Goal: Transaction & Acquisition: Download file/media

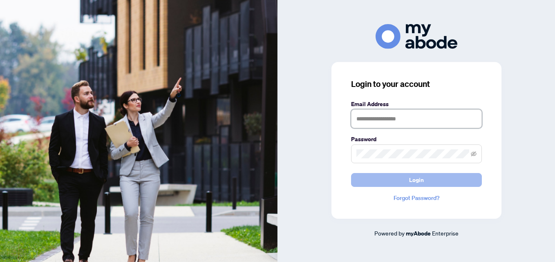
type input "**********"
click at [391, 182] on button "Login" at bounding box center [416, 180] width 131 height 14
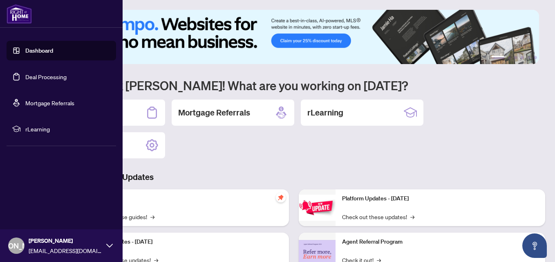
click at [33, 73] on link "Deal Processing" at bounding box center [45, 76] width 41 height 7
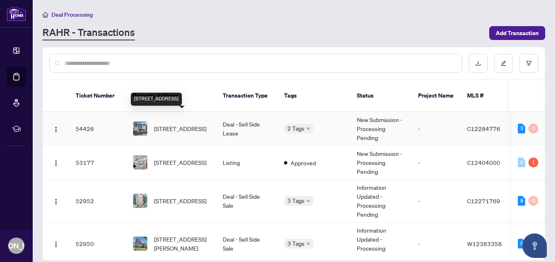
click at [170, 124] on span "[STREET_ADDRESS]" at bounding box center [180, 128] width 52 height 9
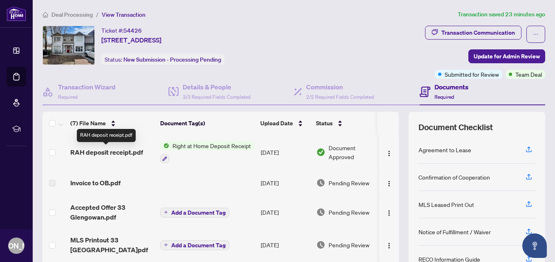
click at [116, 150] on span "RAH deposit receipt.pdf" at bounding box center [106, 153] width 73 height 10
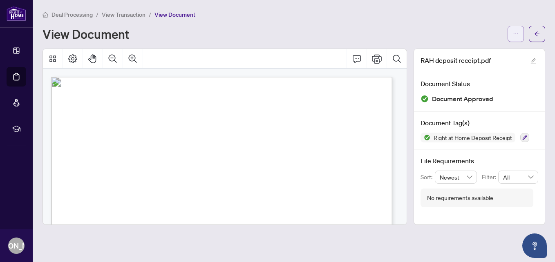
click at [513, 32] on button "button" at bounding box center [516, 34] width 16 height 16
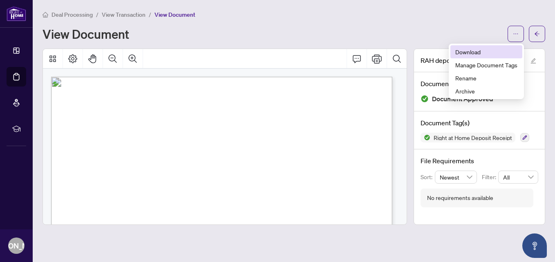
click at [474, 49] on span "Download" at bounding box center [486, 51] width 62 height 9
